Goal: Use online tool/utility: Utilize a website feature to perform a specific function

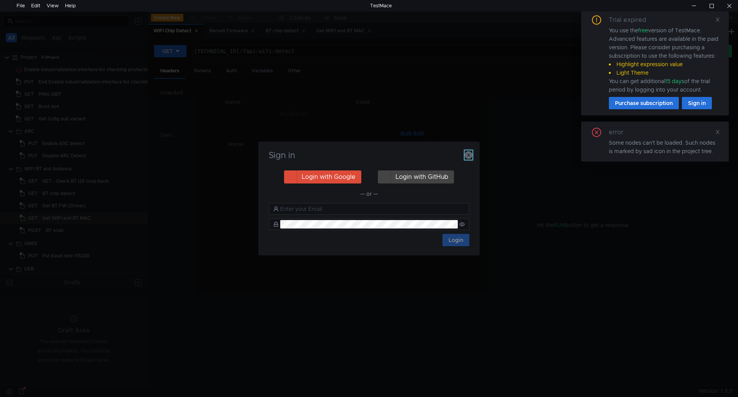
click at [470, 156] on icon "button" at bounding box center [469, 155] width 8 height 8
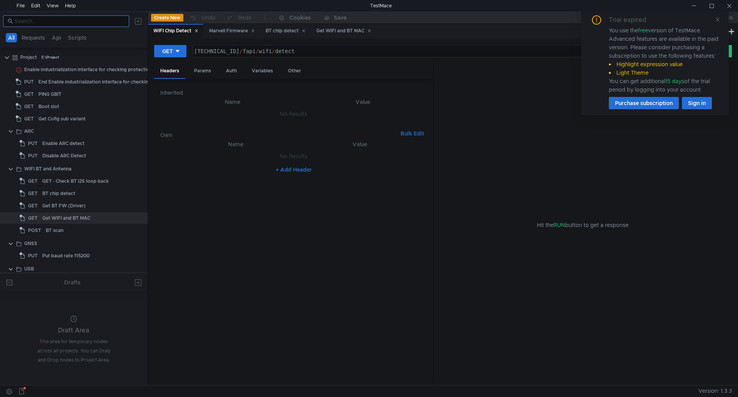
click at [75, 20] on input at bounding box center [70, 21] width 110 height 8
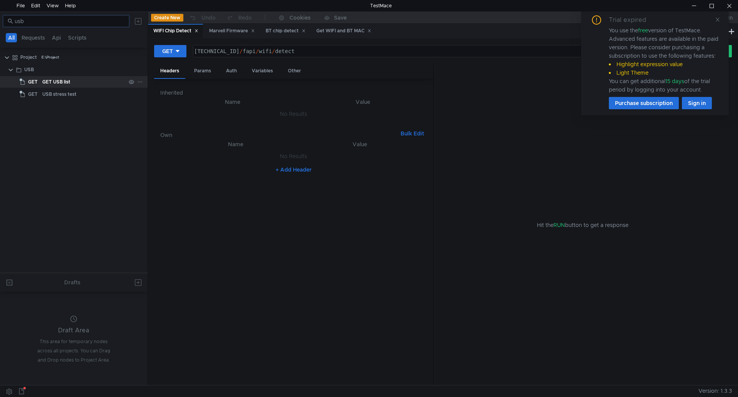
click at [50, 78] on div "GET USB list" at bounding box center [56, 82] width 28 height 12
click at [82, 83] on div "GET USB list" at bounding box center [83, 82] width 83 height 12
click at [165, 56] on button "GET" at bounding box center [170, 51] width 32 height 12
click at [717, 19] on div at bounding box center [369, 198] width 738 height 397
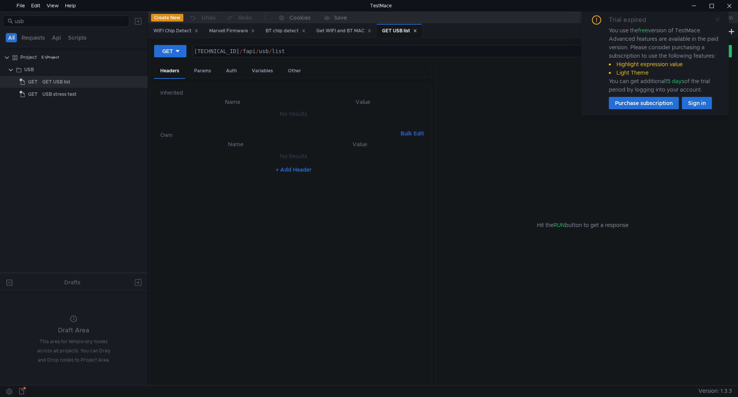
click at [719, 19] on icon at bounding box center [717, 19] width 5 height 5
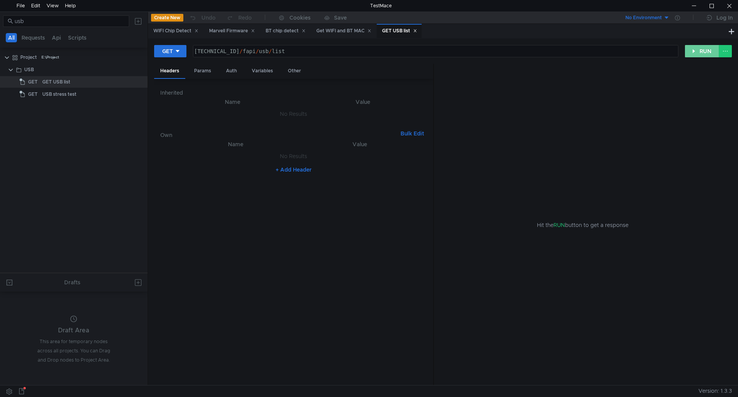
click at [706, 55] on button "RUN" at bounding box center [702, 51] width 34 height 12
click at [698, 56] on button "RUN" at bounding box center [702, 51] width 34 height 12
click at [692, 53] on button "RUN" at bounding box center [702, 51] width 34 height 12
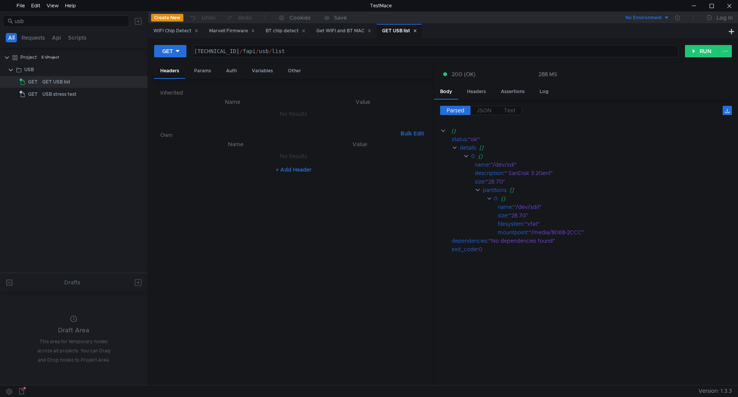
click at [579, 314] on cdk-virtual-scroll-viewport "{} status : "ok" details [] 0 {} name : "/dev/sdi" description : " SanDisk 3.2G…" at bounding box center [586, 252] width 292 height 253
click at [698, 7] on div at bounding box center [694, 6] width 18 height 12
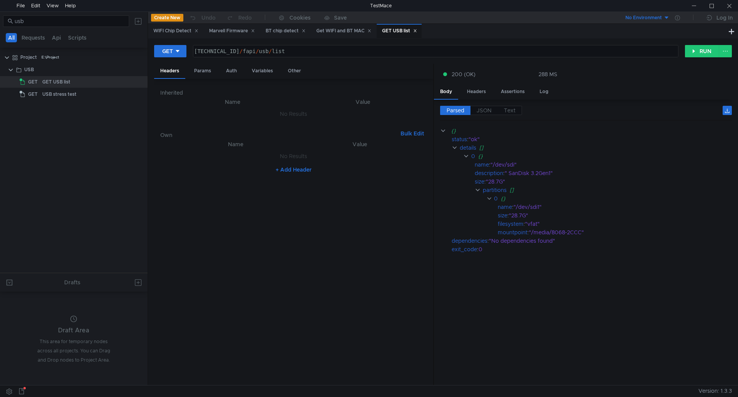
click at [568, 324] on cdk-virtual-scroll-viewport "{} status : "ok" details [] 0 {} name : "/dev/sdi" description : " SanDisk 3.2G…" at bounding box center [586, 252] width 292 height 253
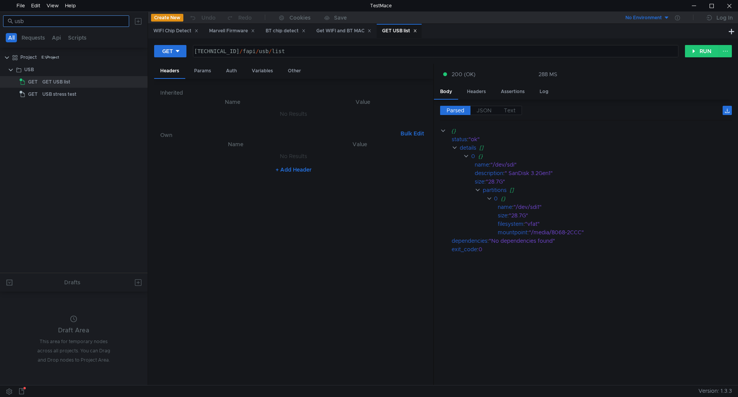
click at [60, 25] on input "usb" at bounding box center [70, 21] width 110 height 8
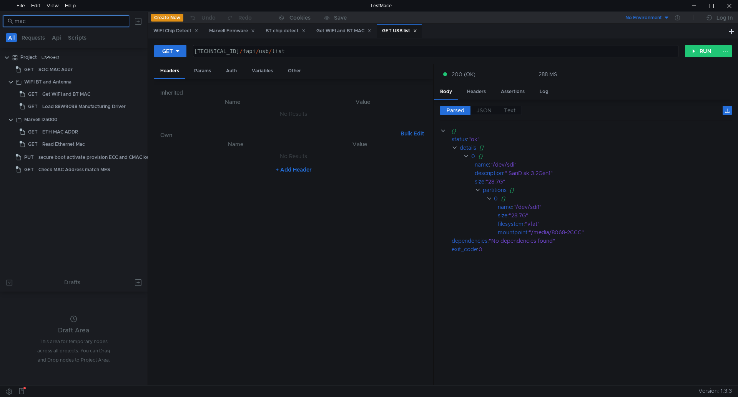
type input "mac"
click at [74, 98] on div "Get WIFI and BT MAC" at bounding box center [66, 94] width 48 height 12
click at [88, 90] on div "Get WIFI and BT MAC" at bounding box center [66, 94] width 48 height 12
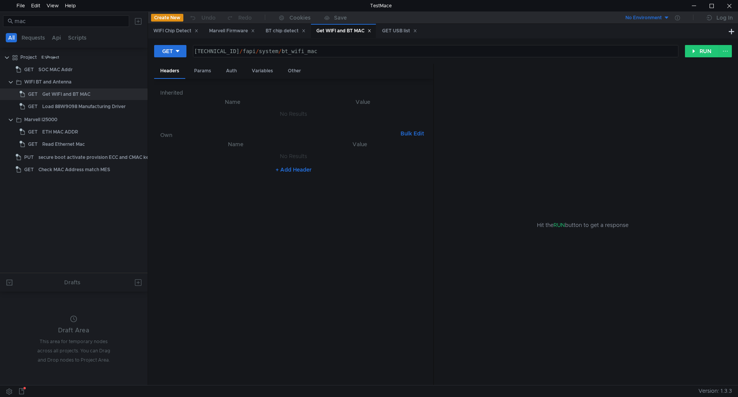
click at [698, 41] on div "GET [TECHNICAL_ID] / fapi / system / bt_wifi_mac הההההההההההההההההההההההההההההה…" at bounding box center [443, 211] width 590 height 346
drag, startPoint x: 698, startPoint y: 52, endPoint x: 693, endPoint y: 51, distance: 5.2
click at [698, 52] on button "RUN" at bounding box center [702, 51] width 34 height 12
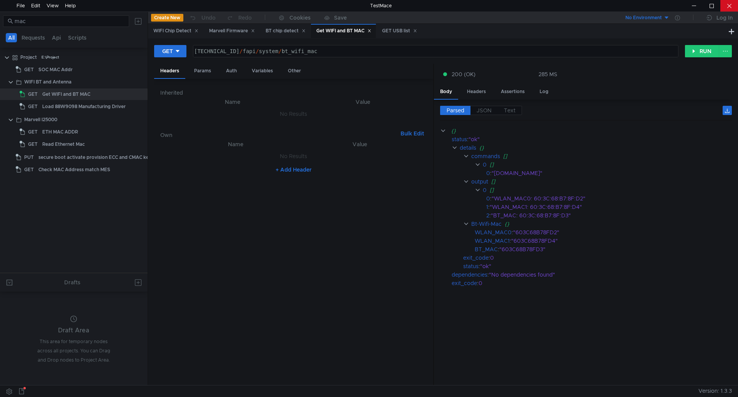
click at [728, 3] on div at bounding box center [729, 6] width 18 height 12
